Goal: Use online tool/utility

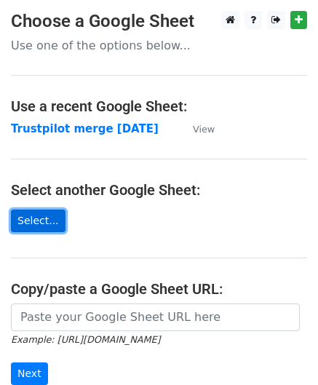
click at [40, 228] on link "Select..." at bounding box center [38, 221] width 55 height 23
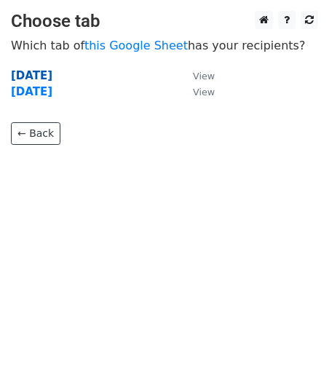
click at [38, 77] on strong "Aug25" at bounding box center [32, 75] width 42 height 13
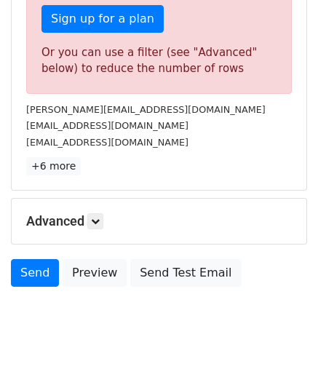
scroll to position [549, 0]
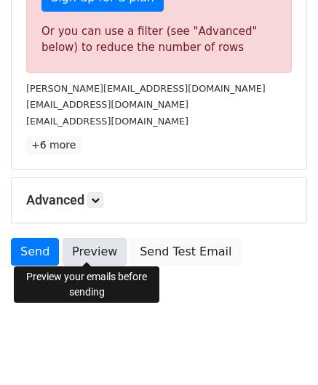
click at [98, 246] on link "Preview" at bounding box center [95, 252] width 64 height 28
